Goal: Task Accomplishment & Management: Complete application form

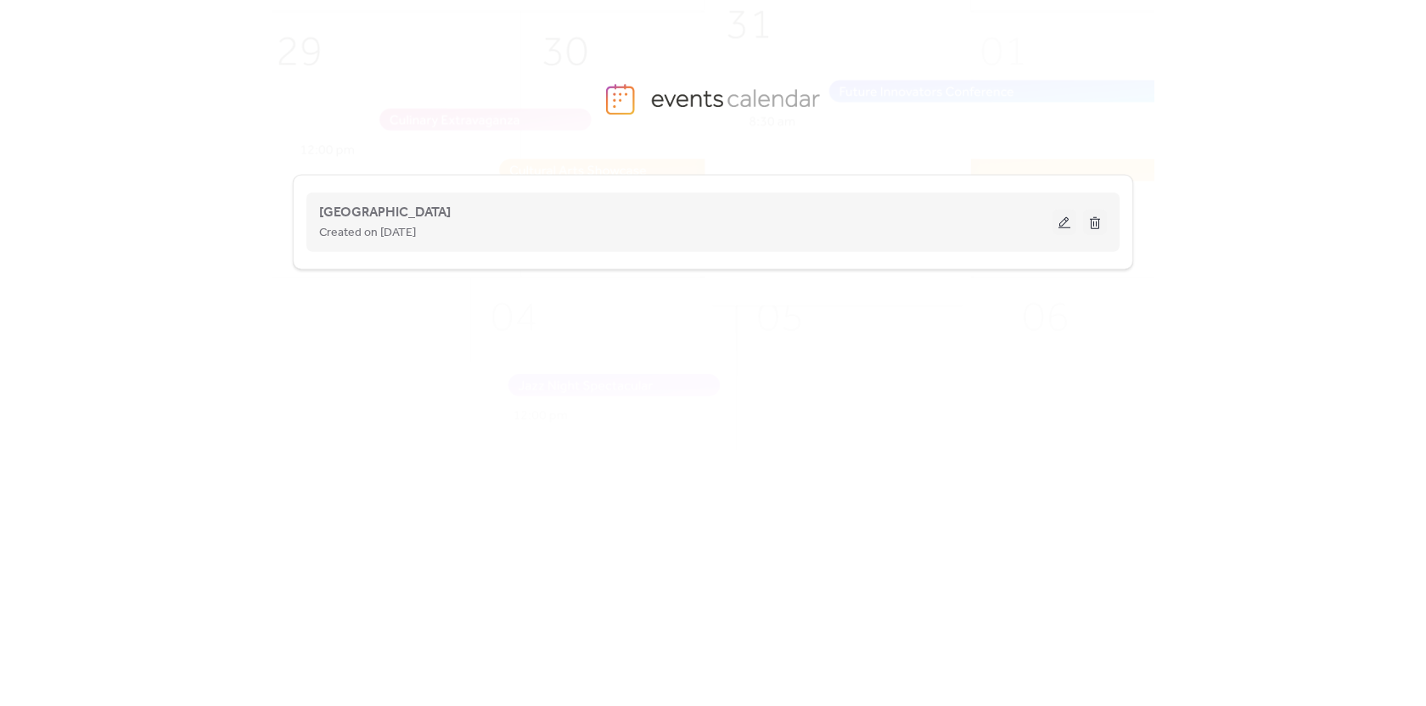
click at [616, 231] on div "Created on [DATE]" at bounding box center [686, 232] width 734 height 20
click at [492, 222] on div "Created on [DATE]" at bounding box center [686, 232] width 734 height 20
click at [379, 212] on span "[GEOGRAPHIC_DATA]" at bounding box center [385, 213] width 132 height 20
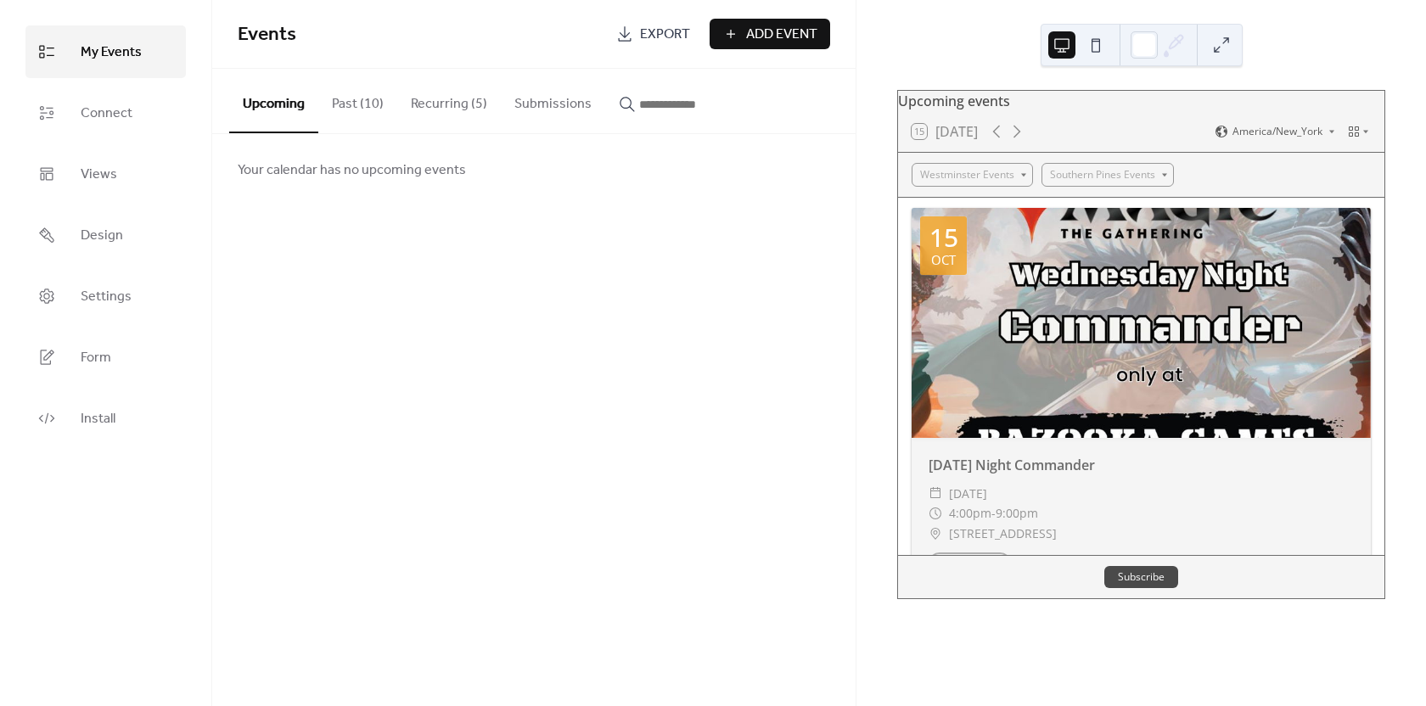
click at [799, 40] on span "Add Event" at bounding box center [781, 35] width 71 height 20
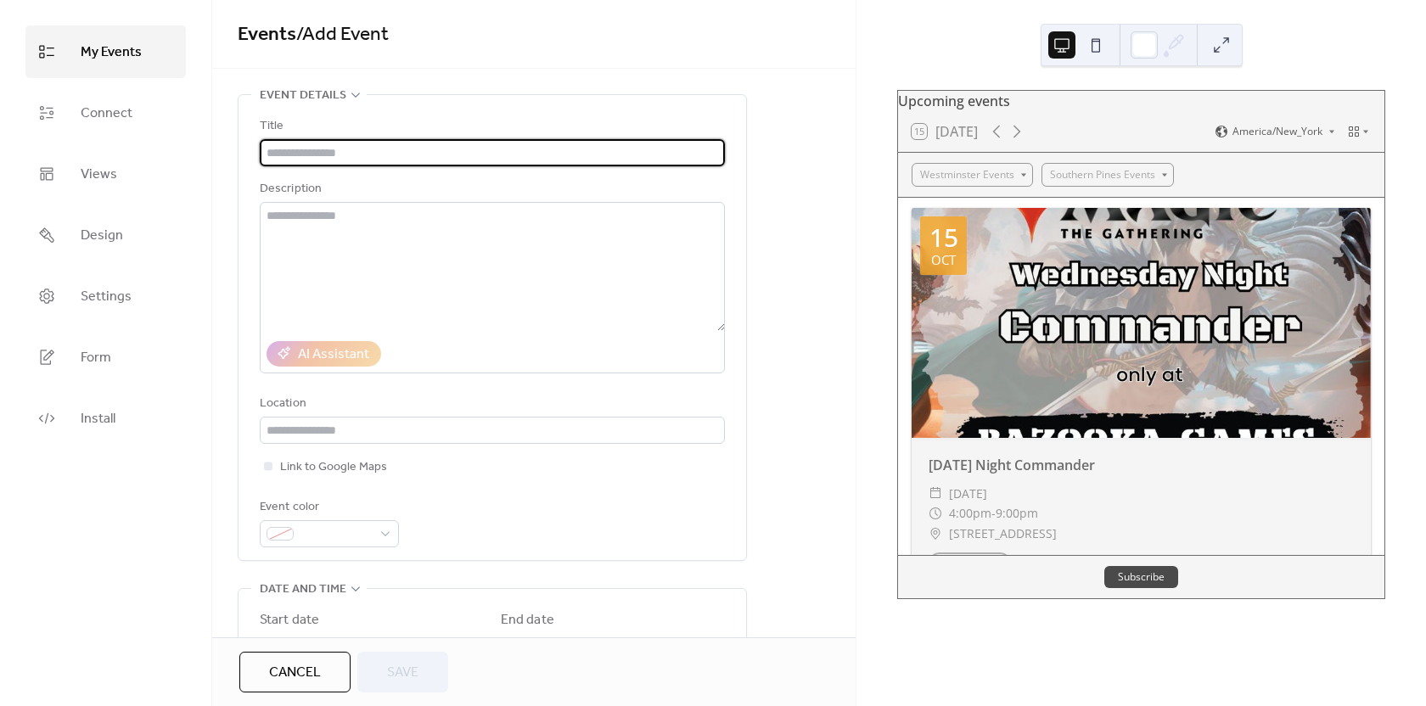
click at [707, 27] on span "Events / Add Event" at bounding box center [534, 35] width 593 height 34
